Goal: Find specific page/section: Find specific page/section

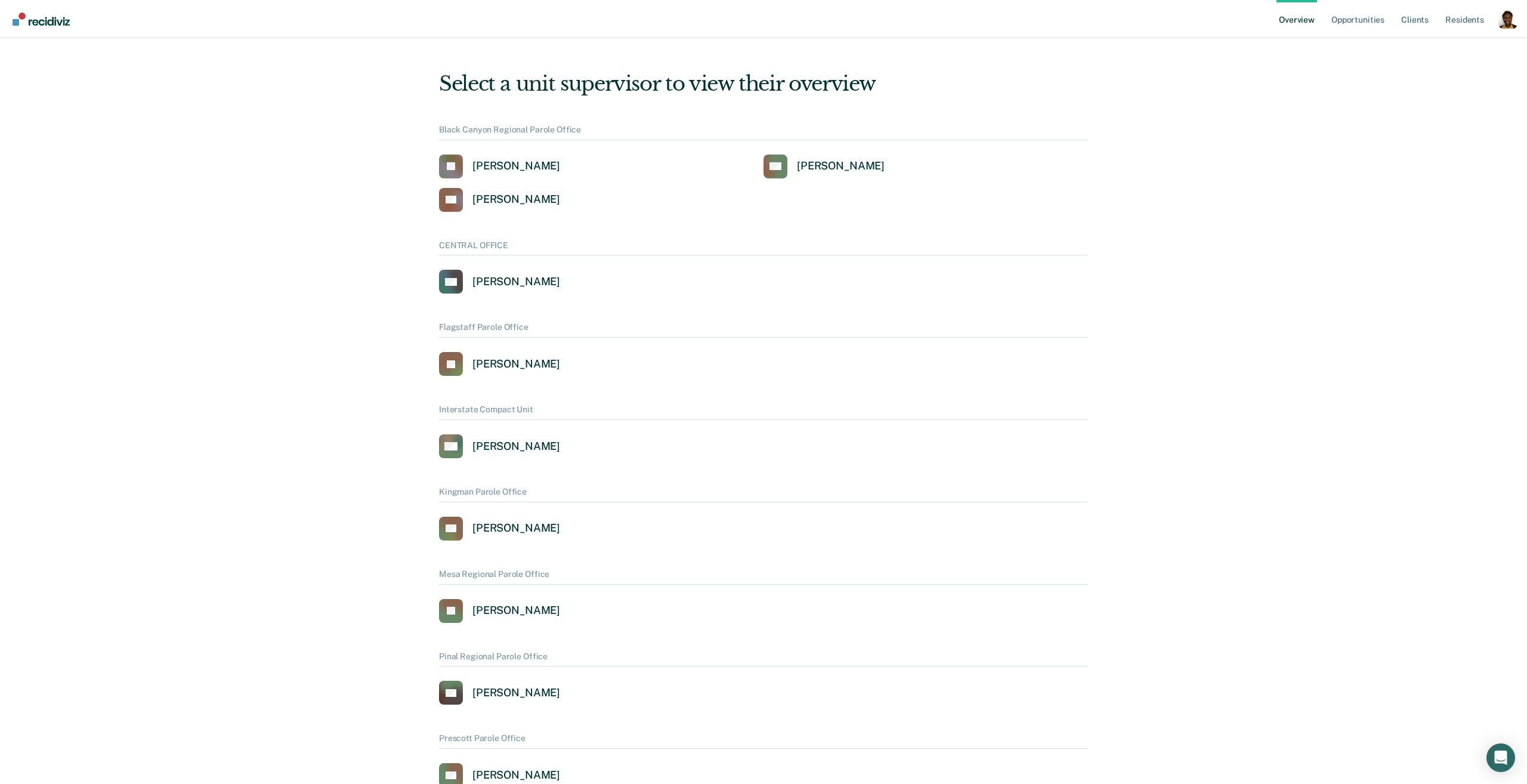
click at [1504, 26] on div "Profile dropdown button" at bounding box center [1508, 19] width 19 height 19
click at [1415, 57] on button "Profile" at bounding box center [1460, 55] width 115 height 19
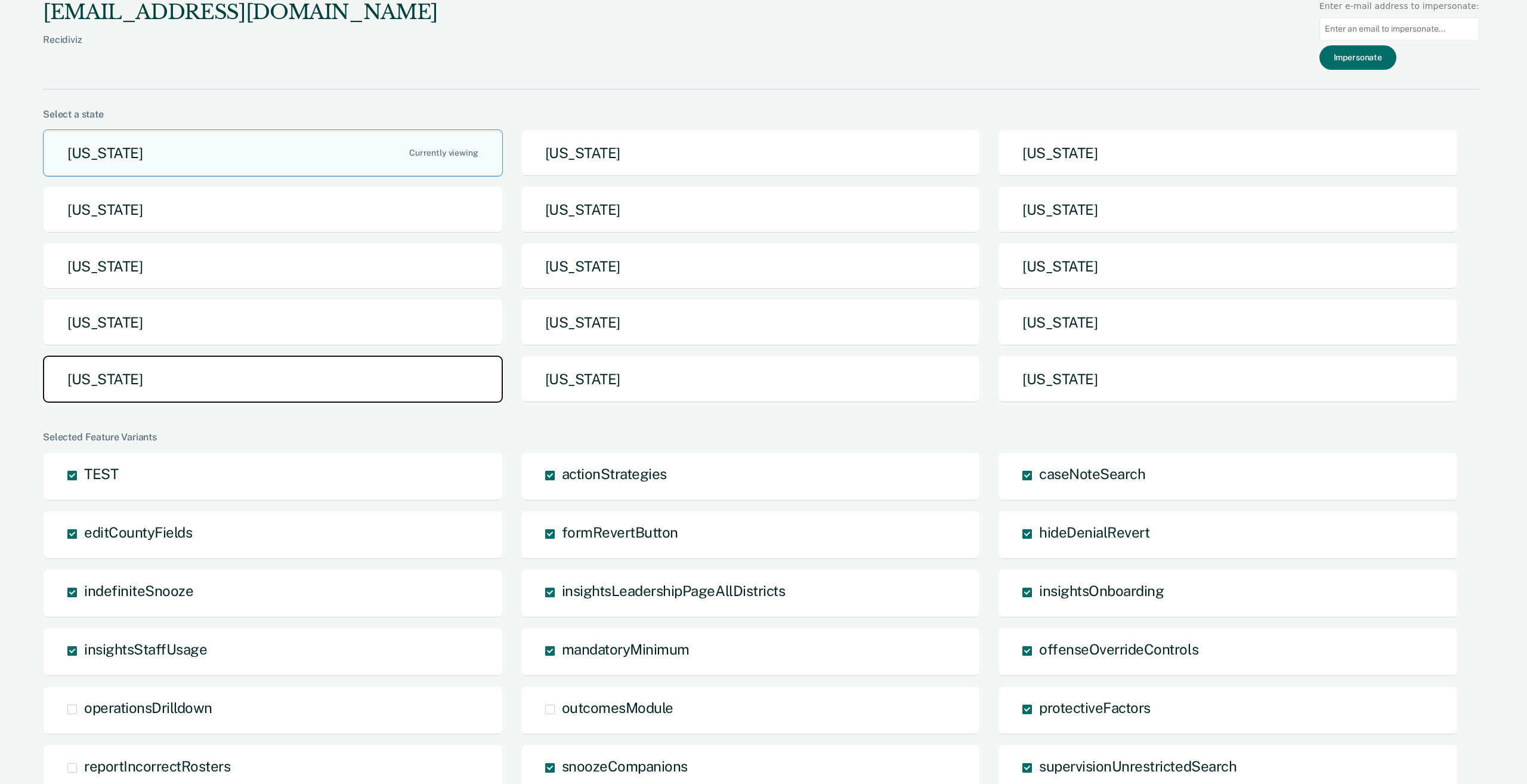
click at [406, 379] on button "[US_STATE]" at bounding box center [273, 379] width 460 height 47
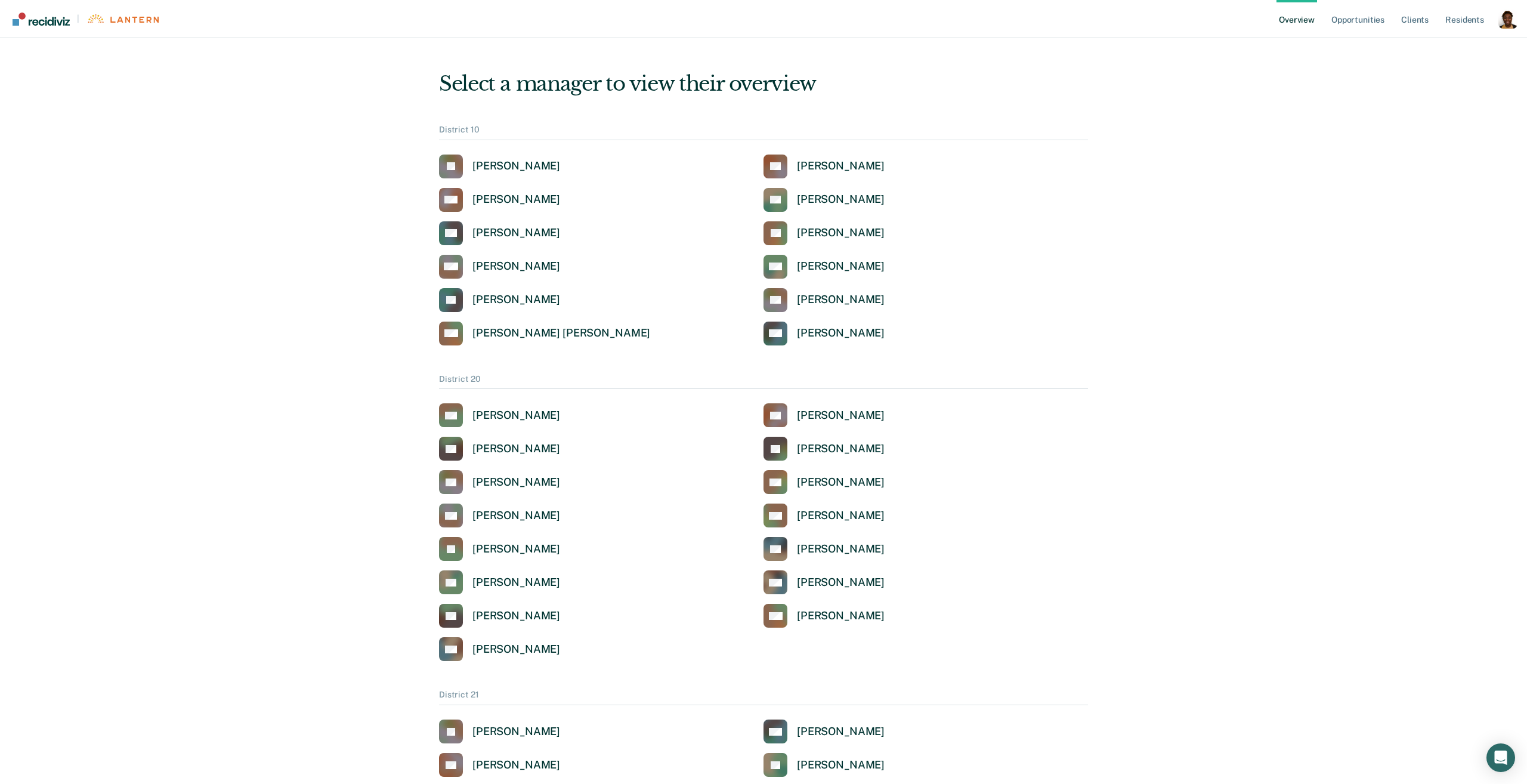
click at [1500, 25] on div "Profile dropdown button" at bounding box center [1508, 19] width 19 height 19
click at [1431, 55] on link "Profile" at bounding box center [1460, 54] width 77 height 10
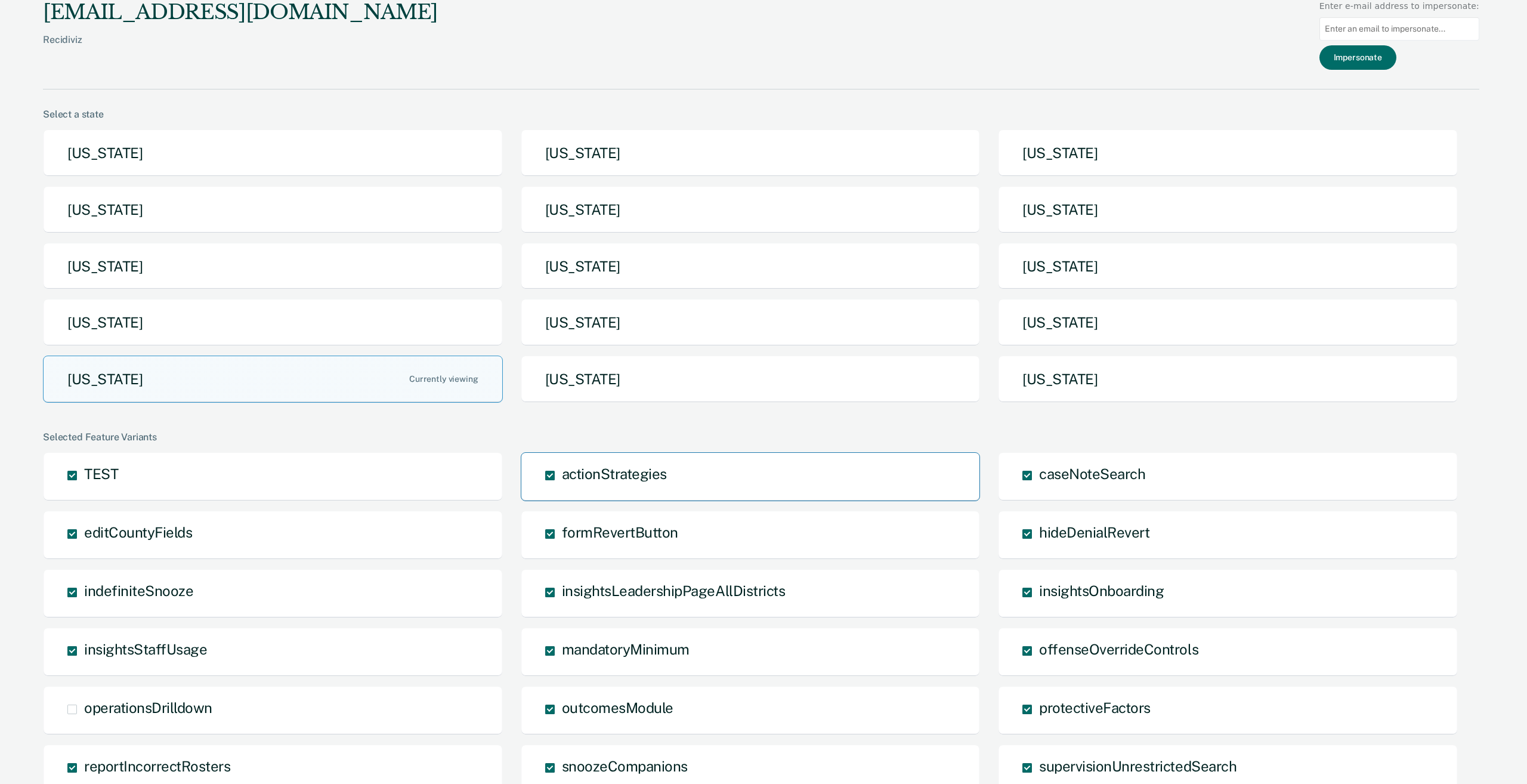
scroll to position [643, 0]
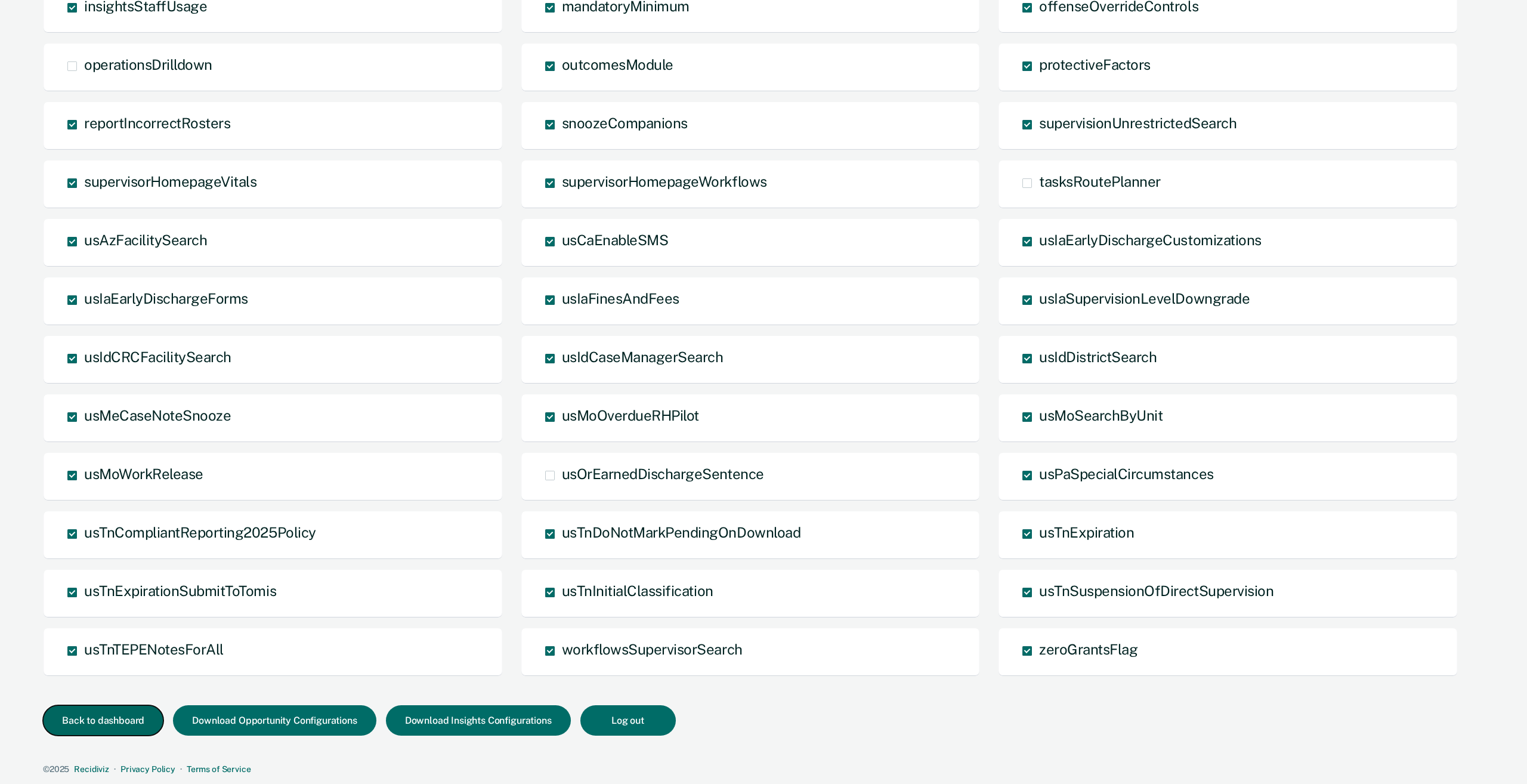
click at [132, 722] on button "Back to dashboard" at bounding box center [103, 721] width 120 height 31
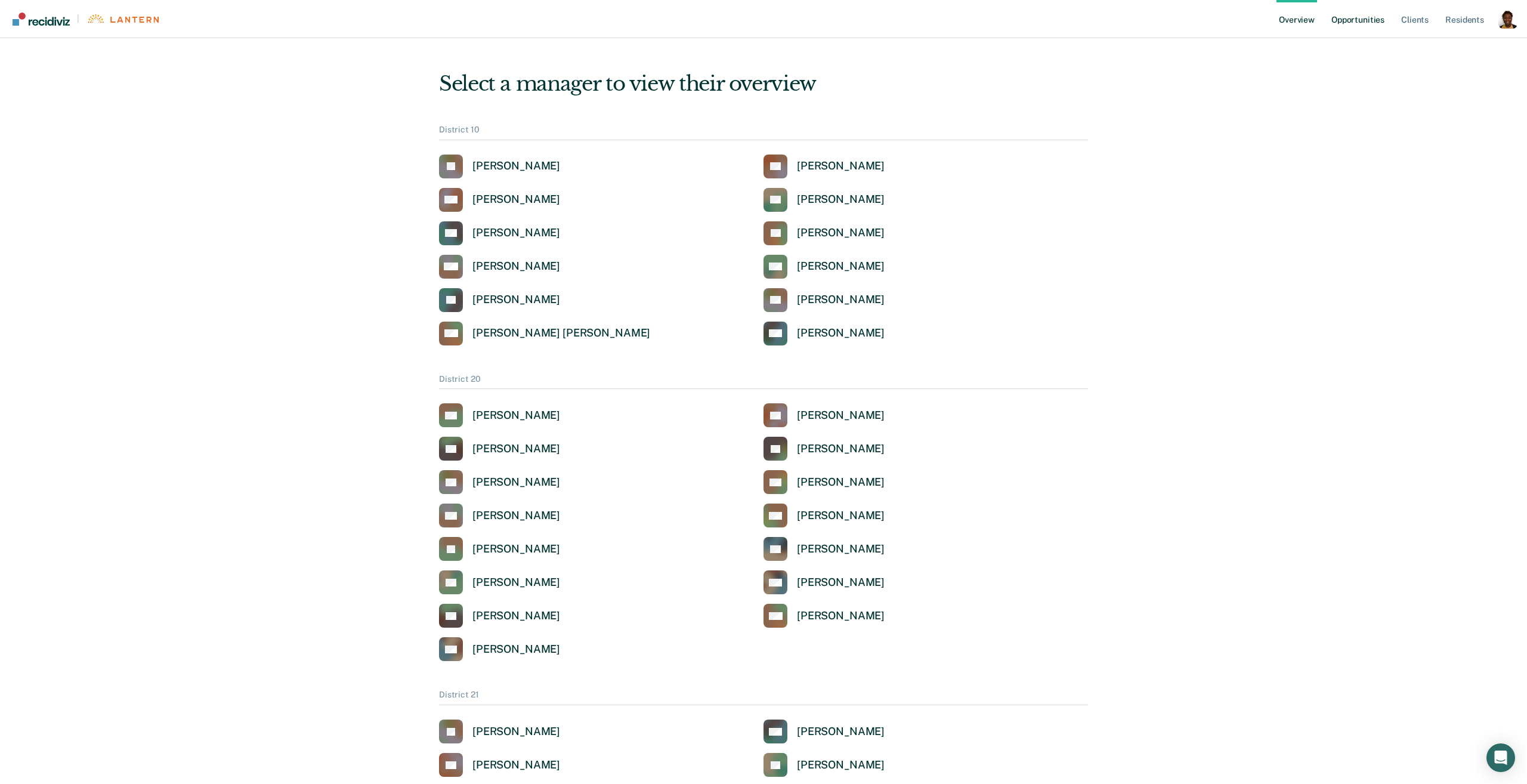
click at [1373, 27] on link "Opportunities" at bounding box center [1358, 19] width 58 height 38
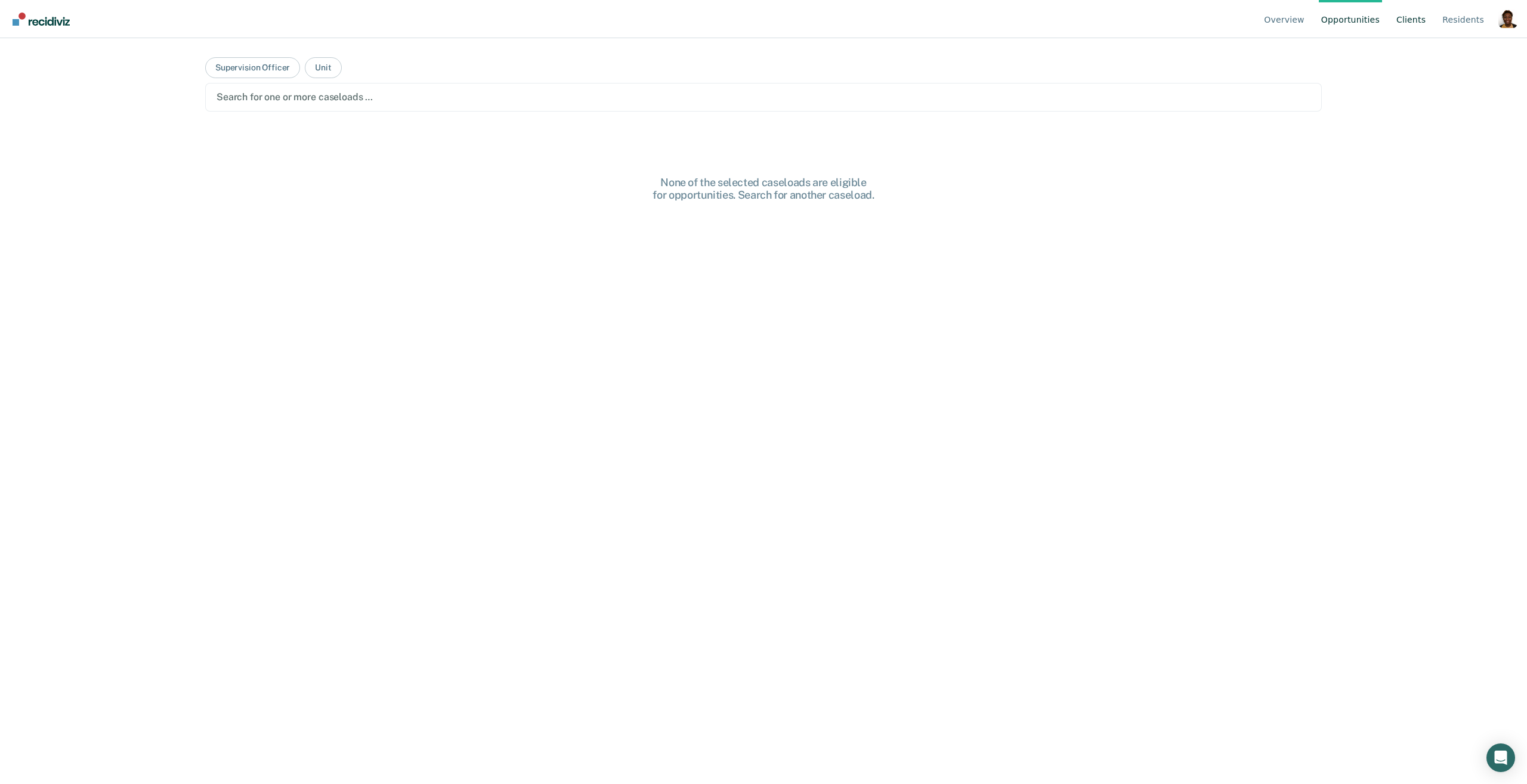
click at [1402, 25] on link "Client s" at bounding box center [1411, 19] width 34 height 38
click at [458, 77] on div at bounding box center [764, 71] width 1094 height 14
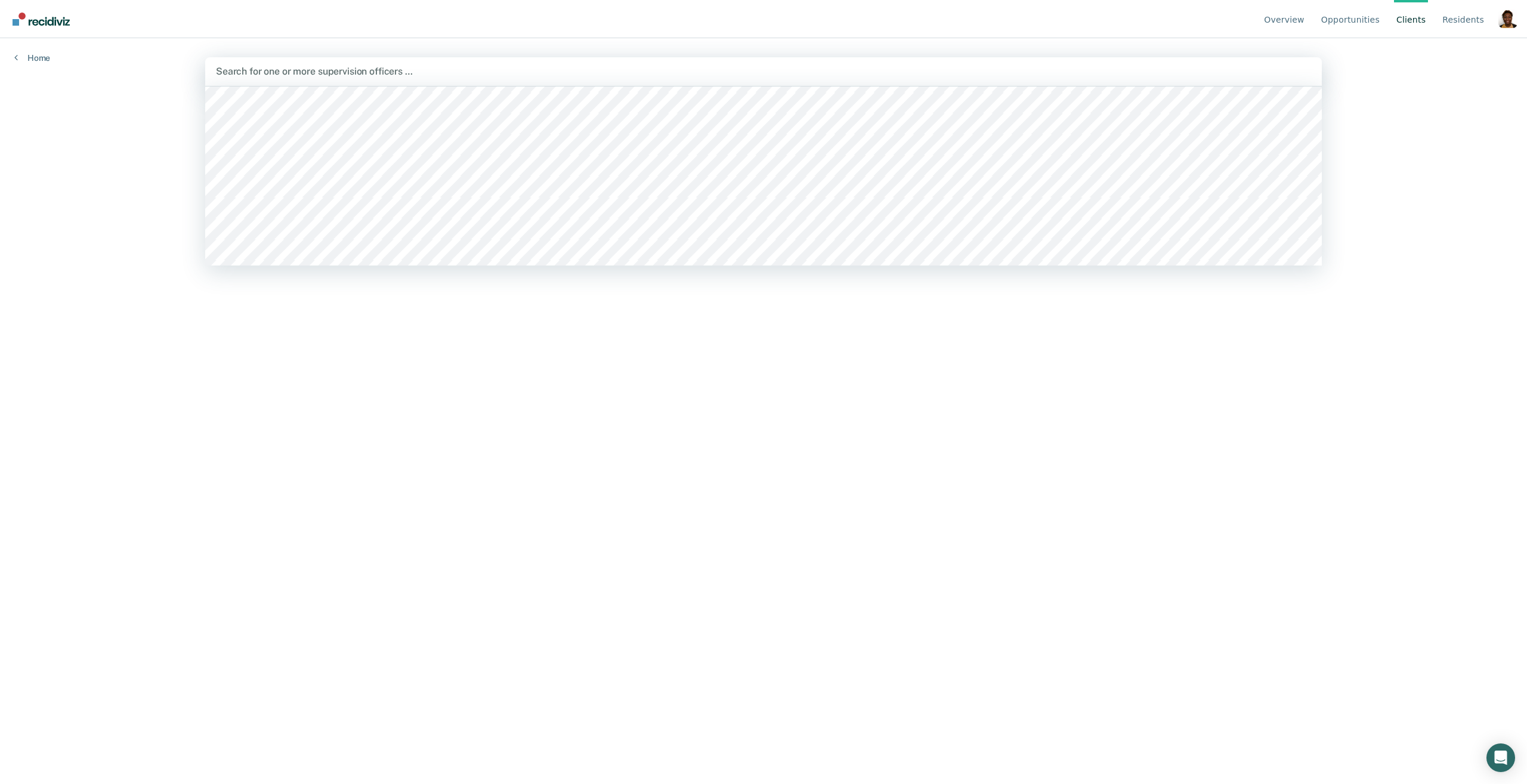
scroll to position [1572, 0]
